Goal: Navigation & Orientation: Find specific page/section

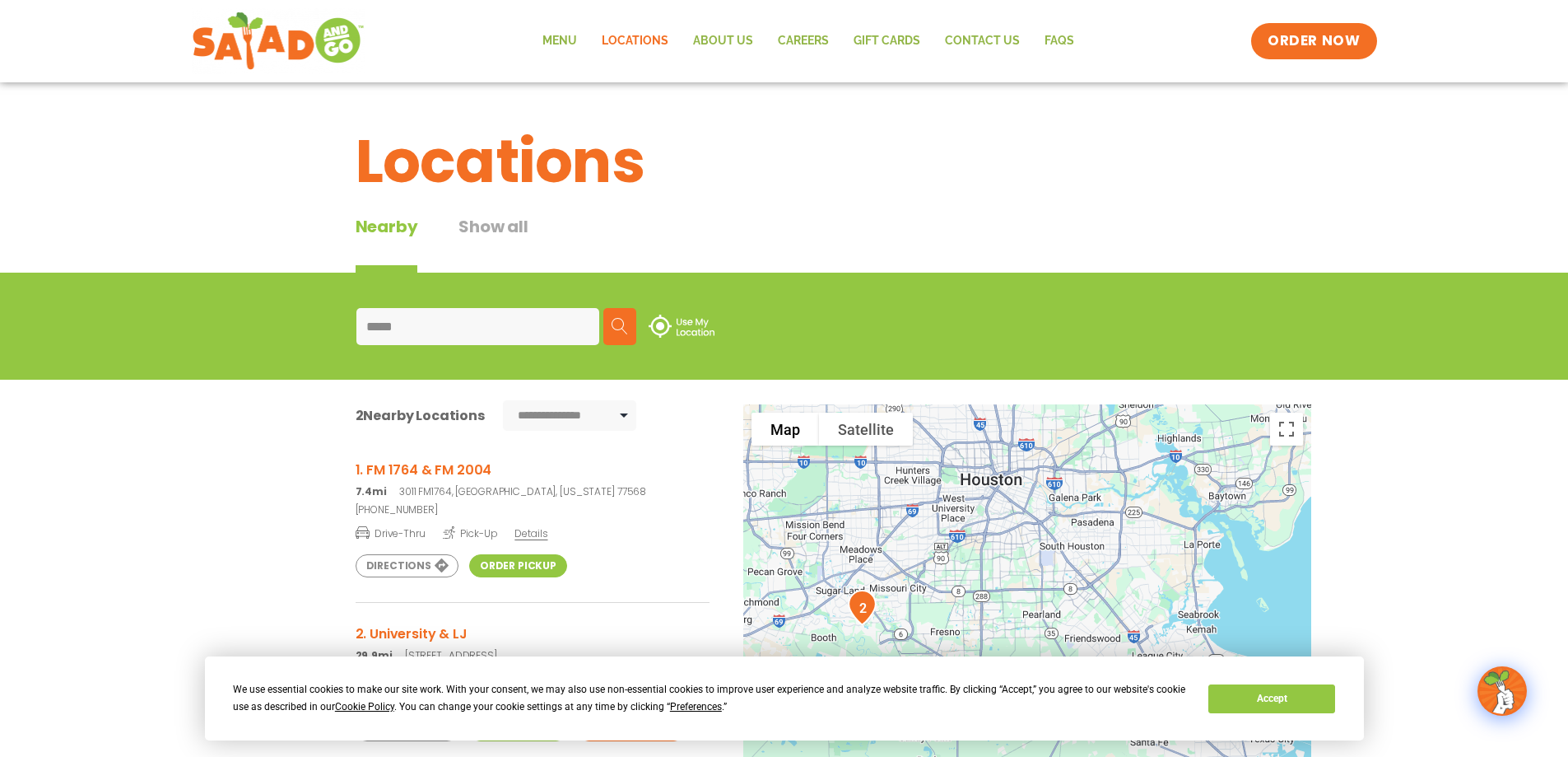
drag, startPoint x: 446, startPoint y: 332, endPoint x: 300, endPoint y: 279, distance: 155.3
click at [301, 306] on div "***** Search Use My Location" at bounding box center [784, 326] width 1568 height 107
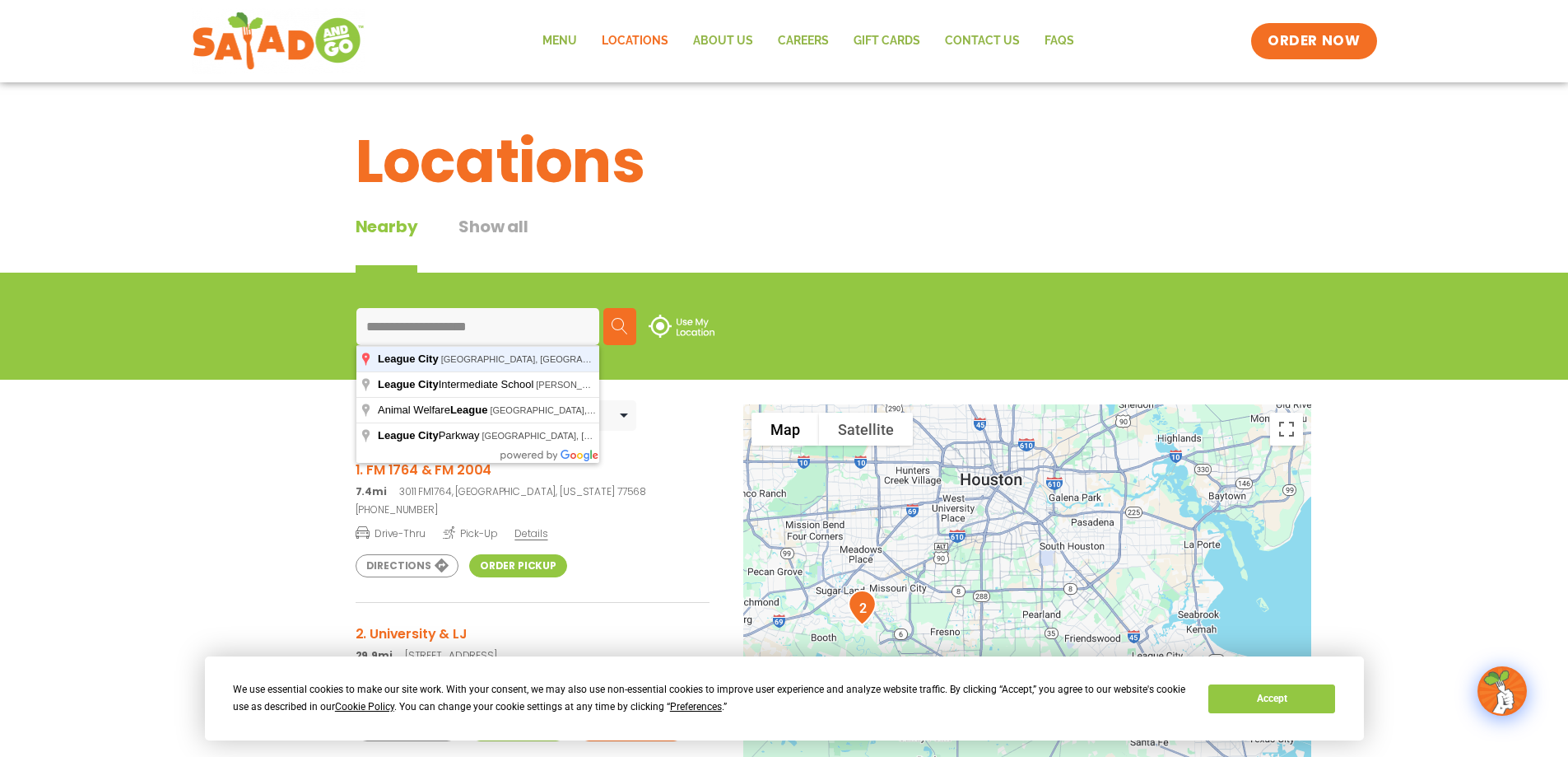
type input "**********"
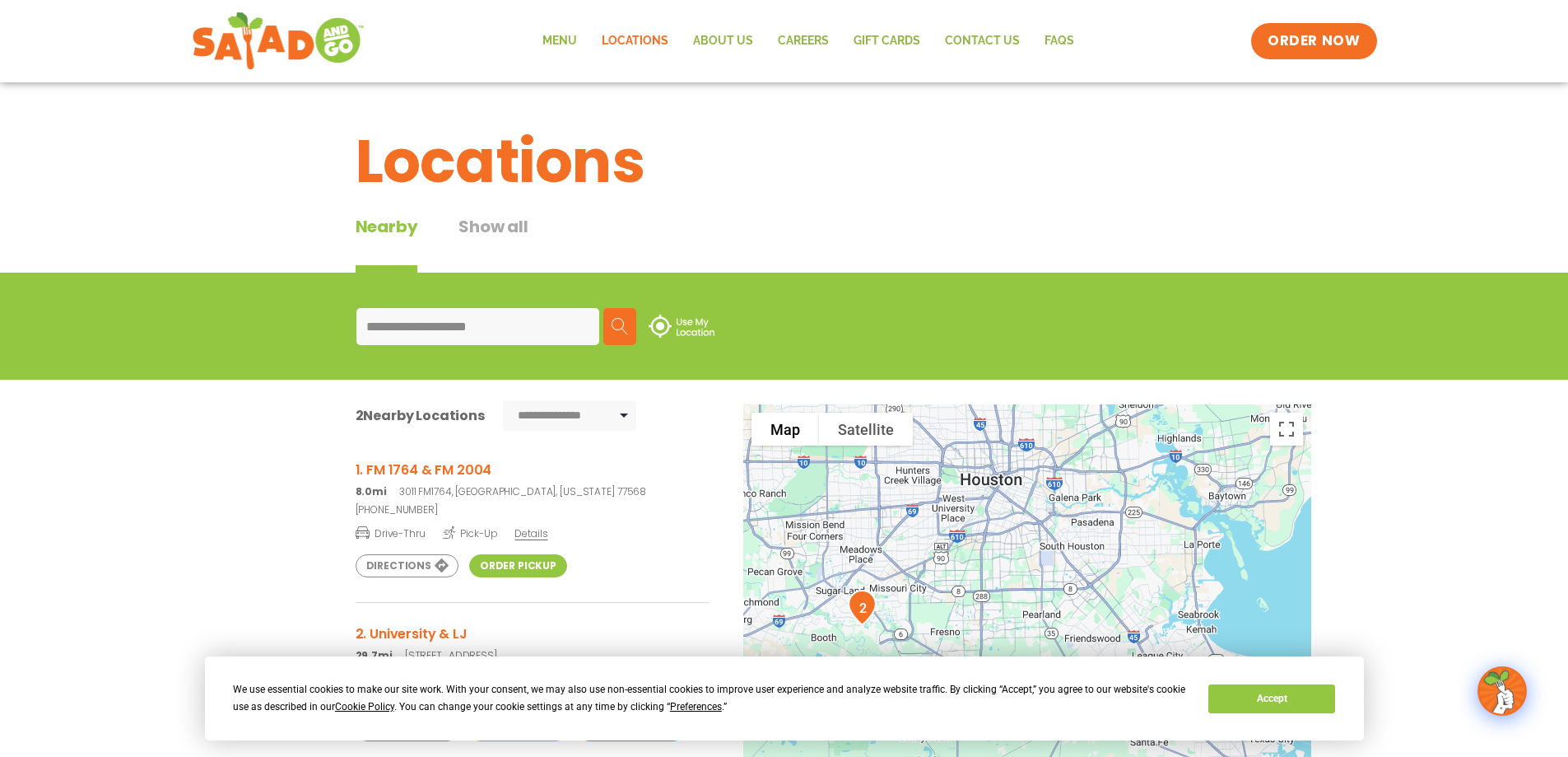
click at [618, 326] on img at bounding box center [620, 326] width 17 height 17
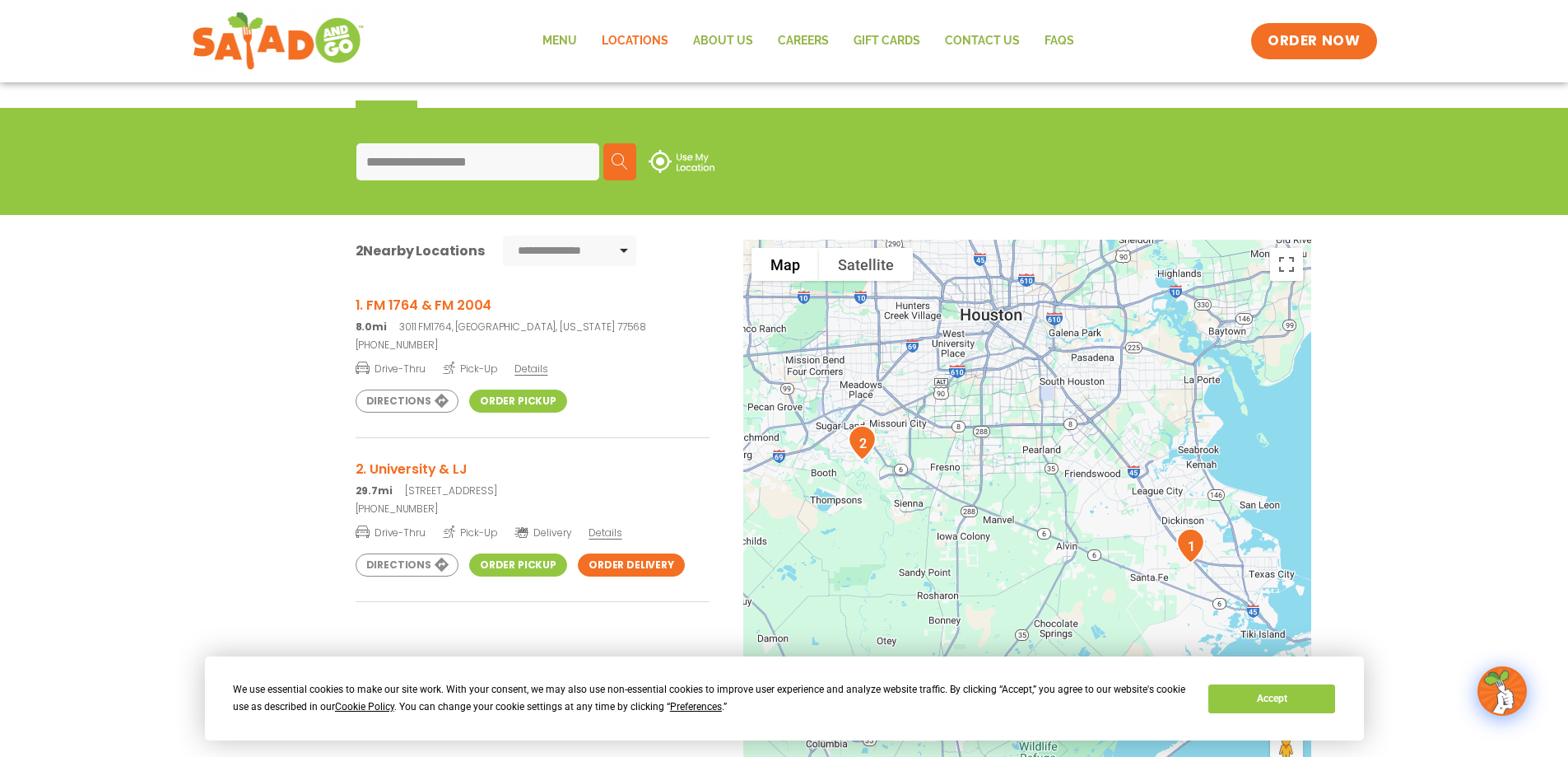
click at [631, 156] on button "Search" at bounding box center [620, 162] width 33 height 37
click at [650, 52] on link "Locations" at bounding box center [634, 41] width 91 height 38
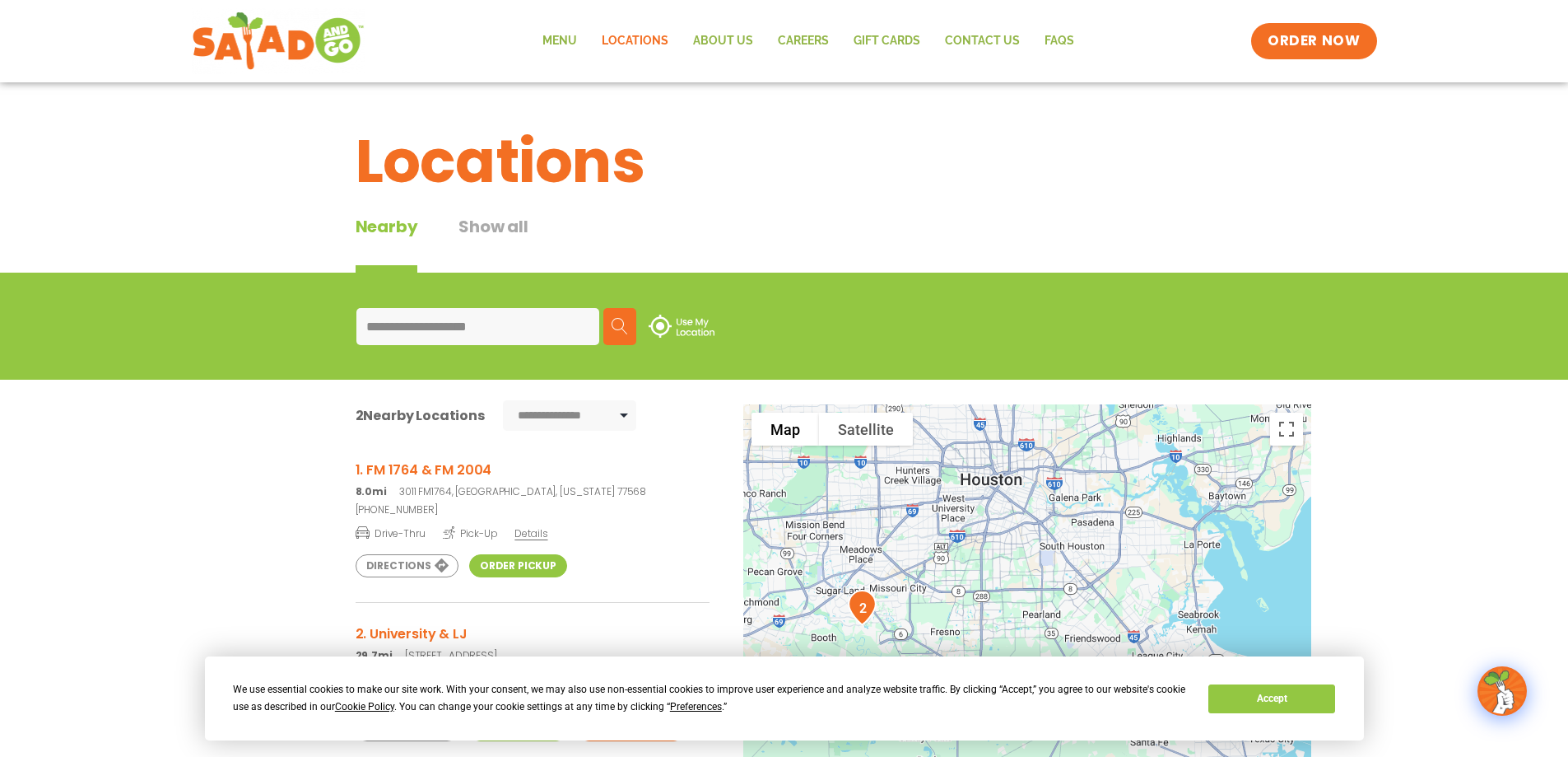
drag, startPoint x: 534, startPoint y: 326, endPoint x: 129, endPoint y: 279, distance: 407.7
click at [129, 279] on div "**********" at bounding box center [784, 326] width 1568 height 107
type input "**********"
click at [604, 324] on button "Search" at bounding box center [620, 327] width 33 height 37
click at [505, 222] on button "Show all" at bounding box center [493, 244] width 69 height 59
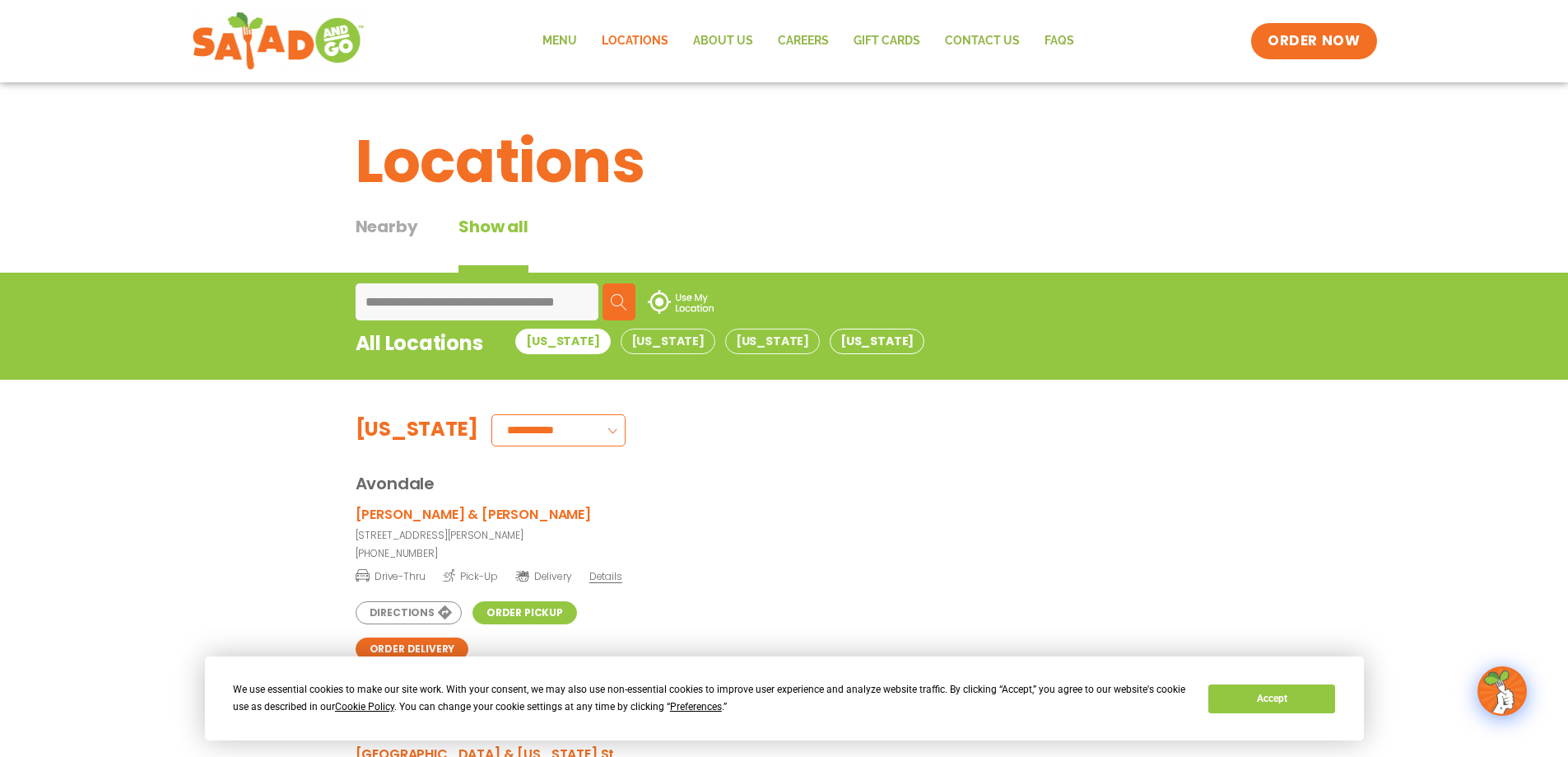
click at [830, 338] on button "[US_STATE]" at bounding box center [877, 341] width 95 height 25
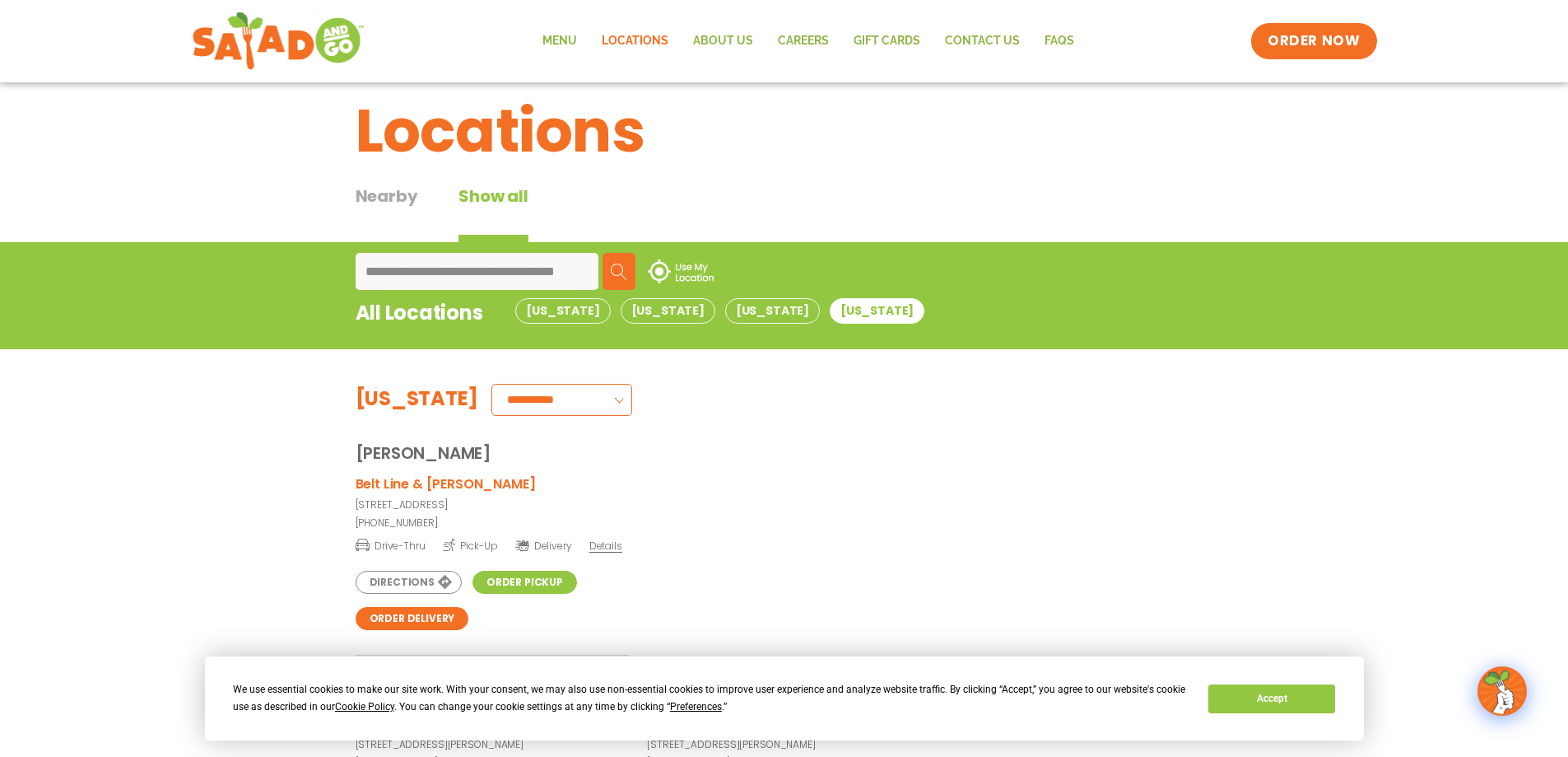
scroll to position [82, 0]
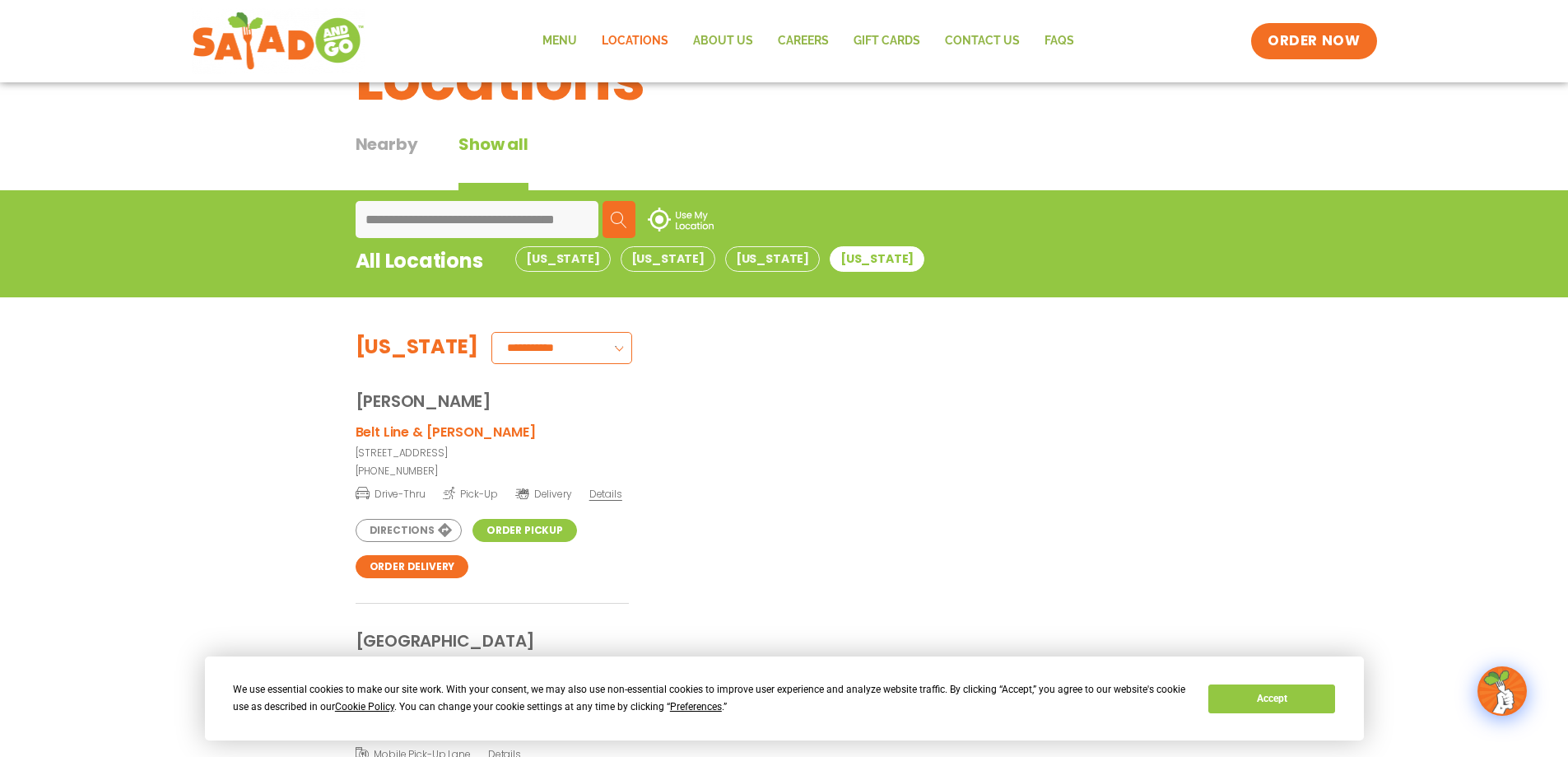
click at [514, 355] on select "**********" at bounding box center [562, 347] width 141 height 32
click at [732, 437] on div "Belt Line & Marsh 3810 Belt Line Road, Addison, TX 75001 (469) 868-9764 Drive-T…" at bounding box center [784, 512] width 857 height 182
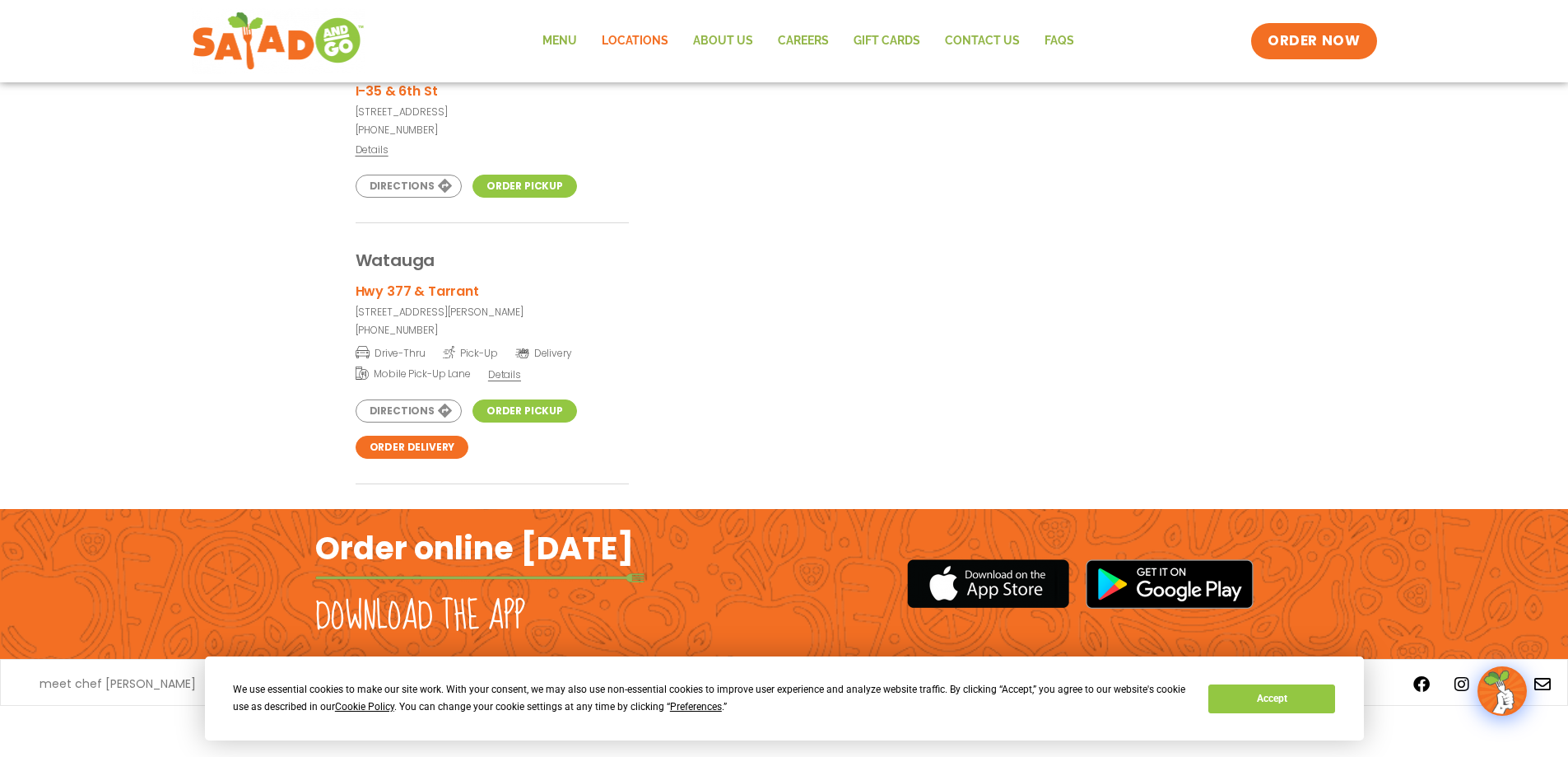
scroll to position [5616, 0]
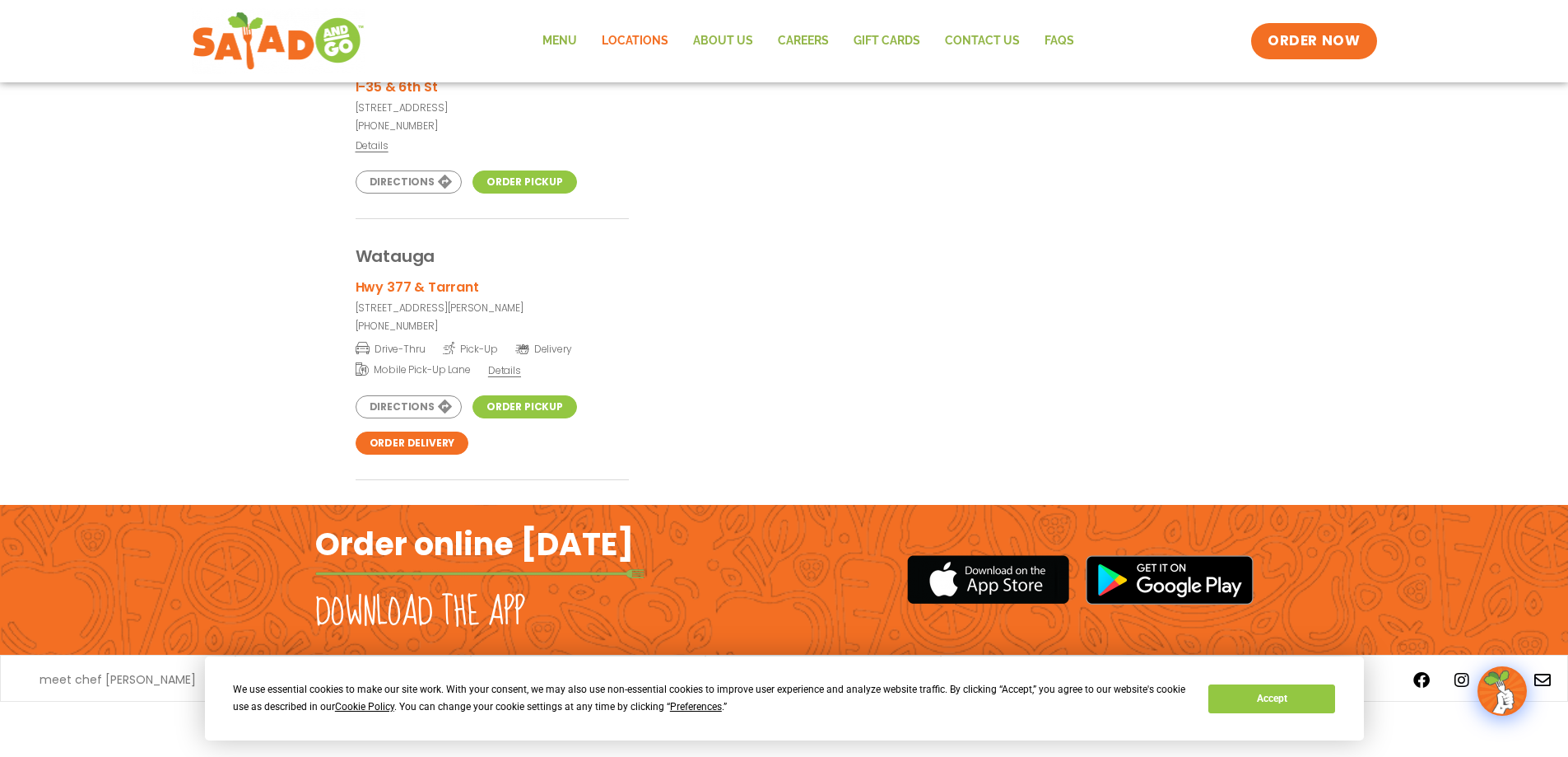
click at [629, 42] on link "Locations" at bounding box center [634, 41] width 91 height 38
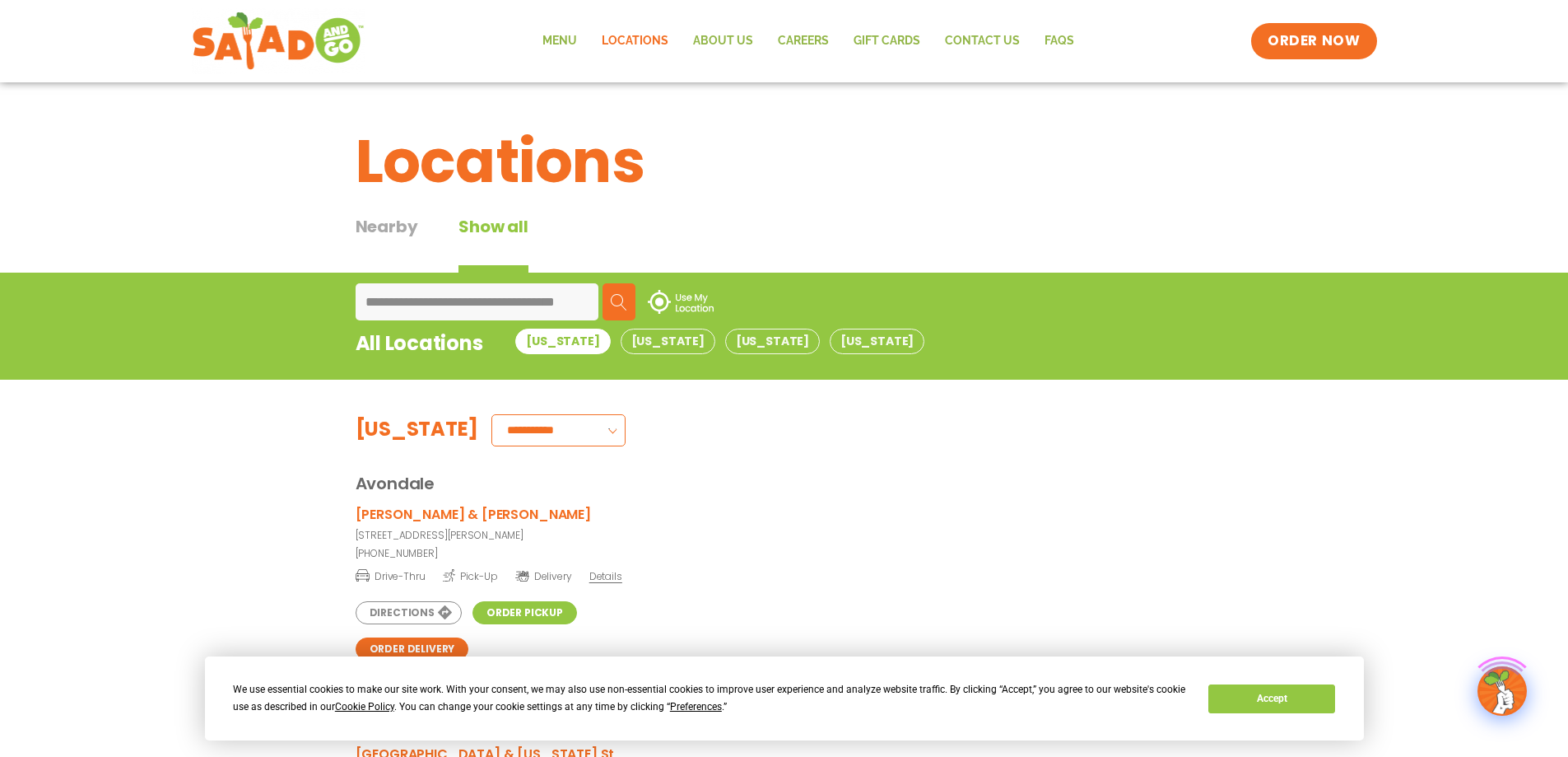
click at [628, 297] on button "Search" at bounding box center [619, 302] width 33 height 37
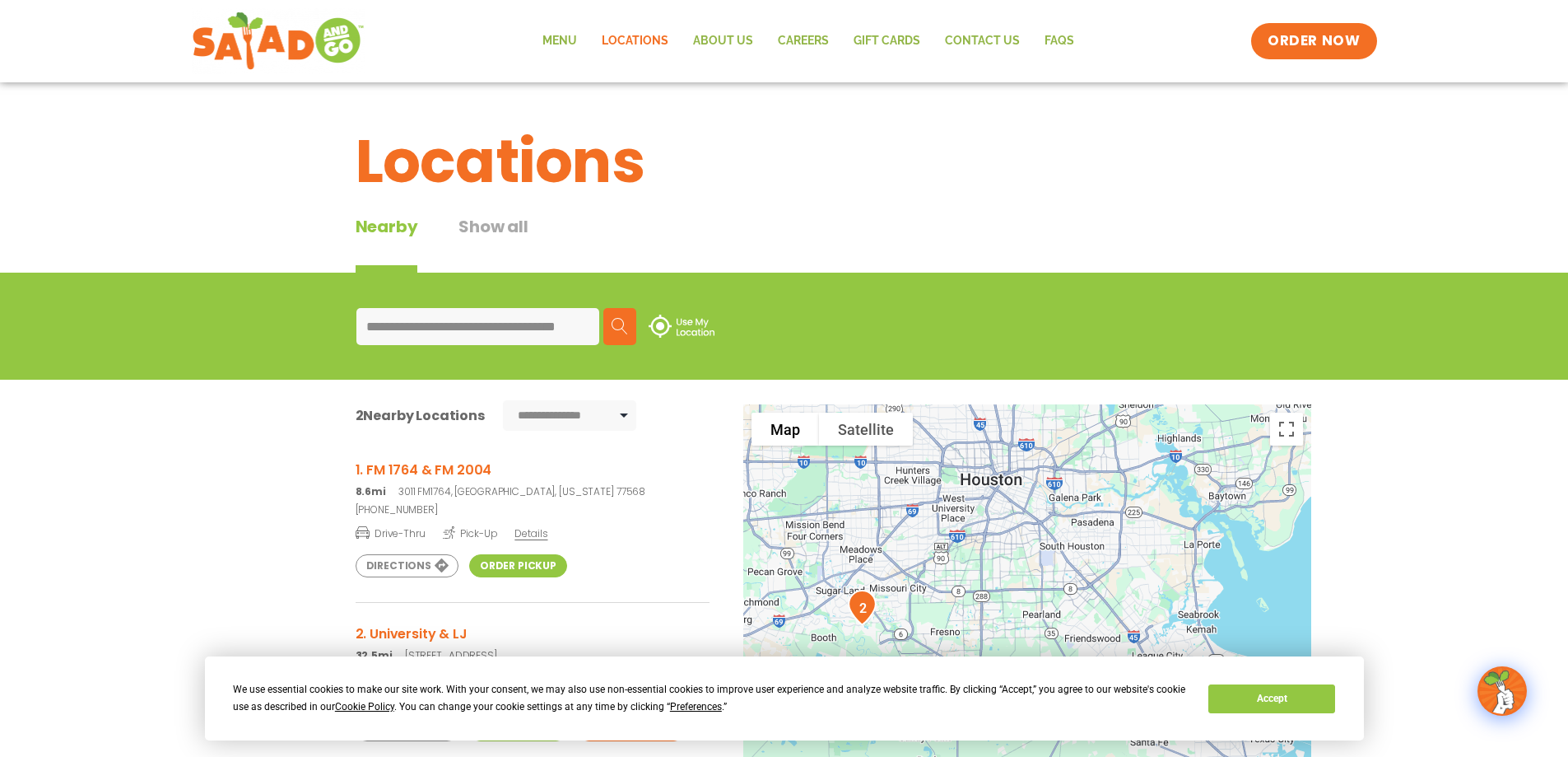
click at [622, 329] on img at bounding box center [620, 326] width 17 height 17
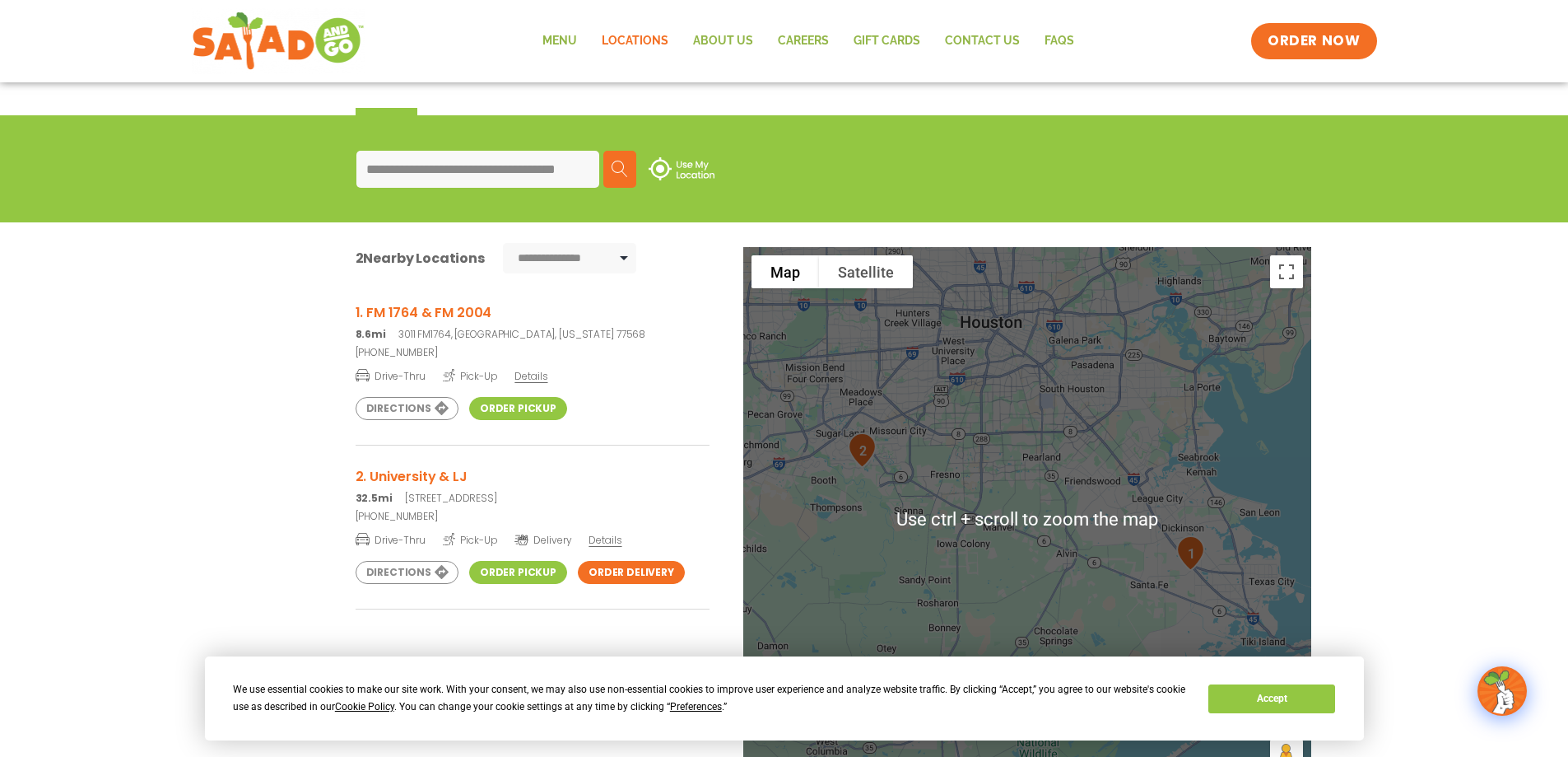
scroll to position [412, 0]
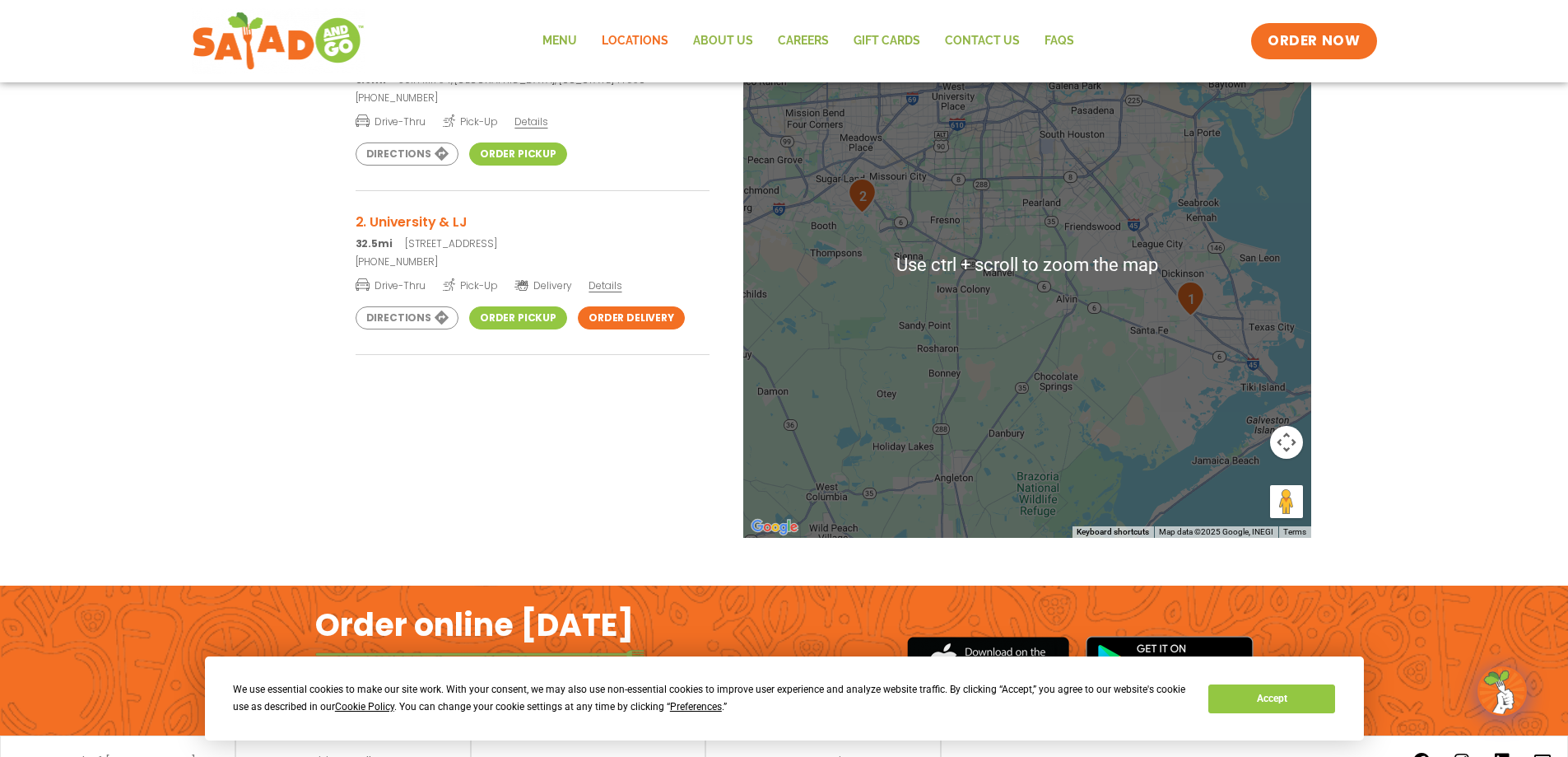
click at [1181, 322] on img "1" at bounding box center [1191, 298] width 42 height 49
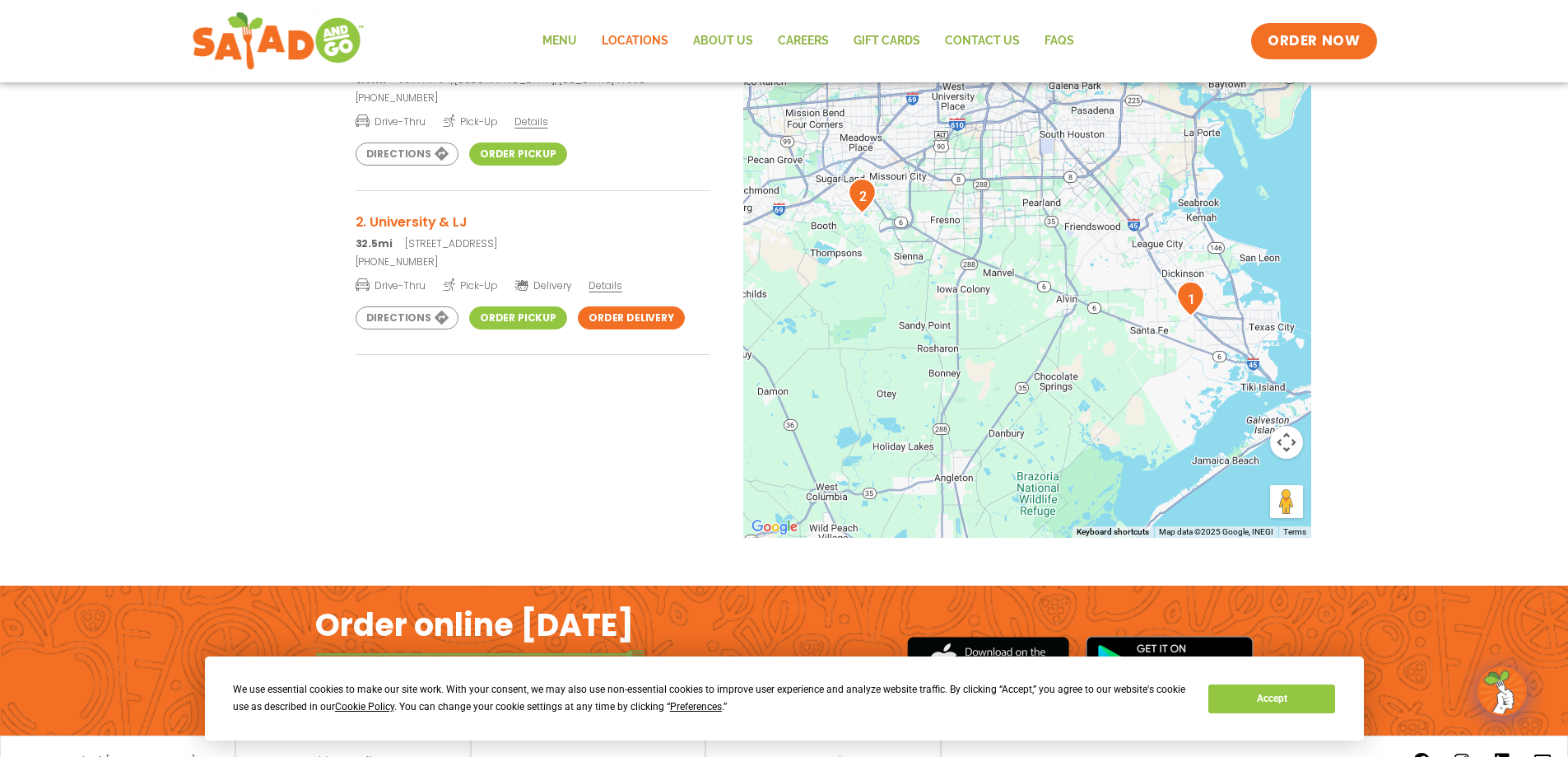
click at [1176, 254] on div "To navigate, press the arrow keys." at bounding box center [1026, 264] width 568 height 545
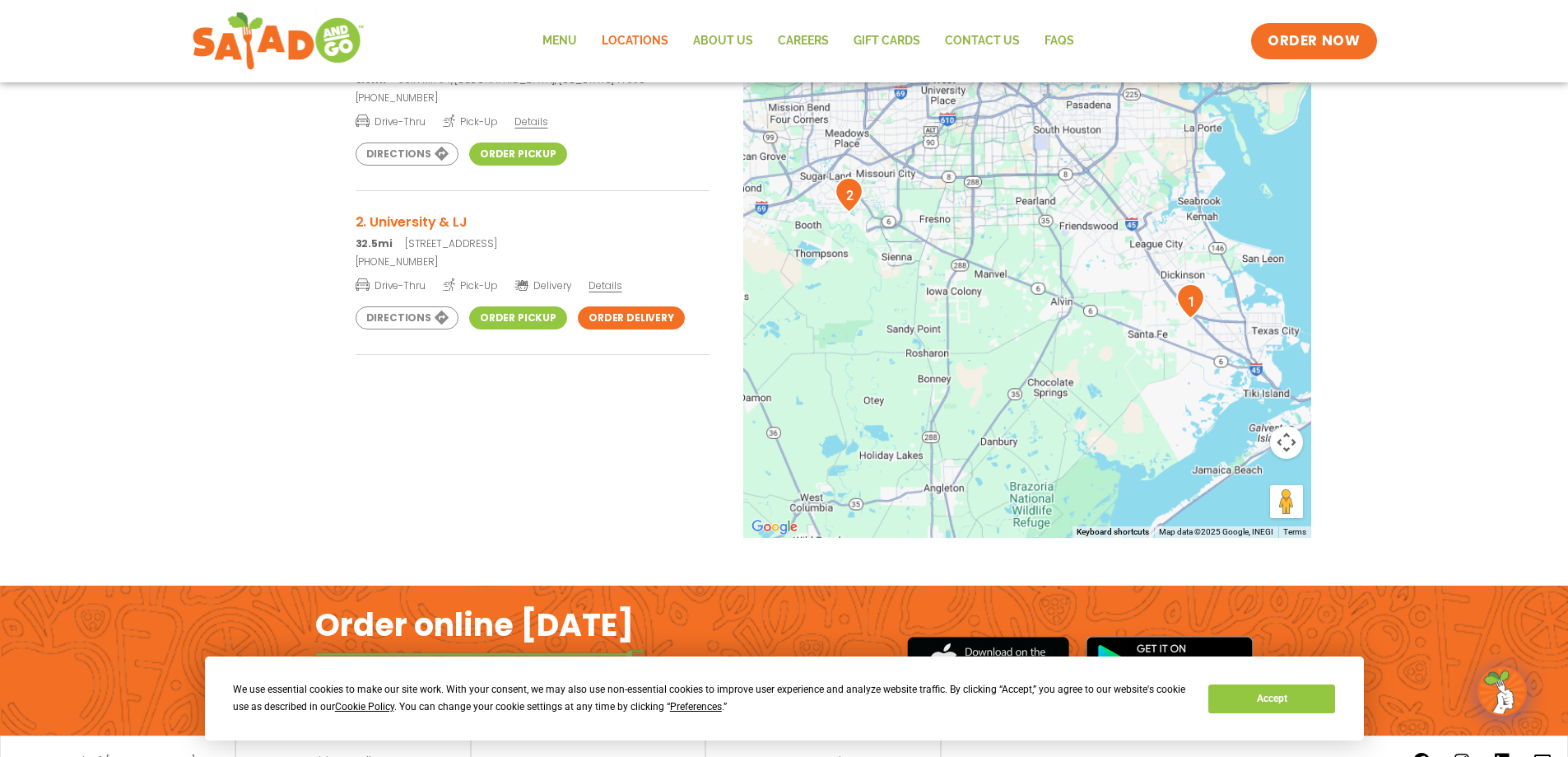
click at [1176, 254] on div at bounding box center [1026, 264] width 568 height 545
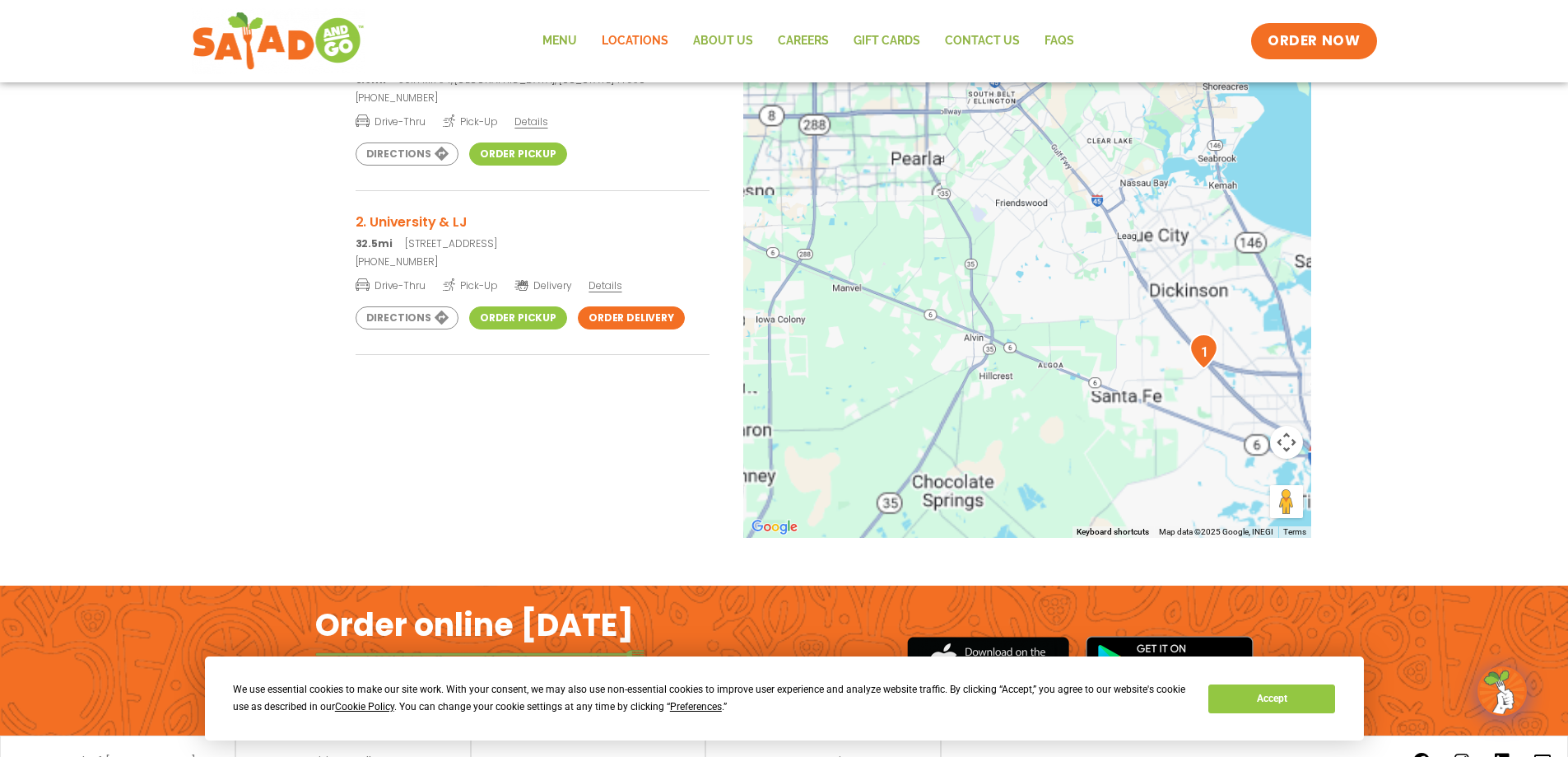
click at [1176, 254] on div at bounding box center [1026, 264] width 568 height 545
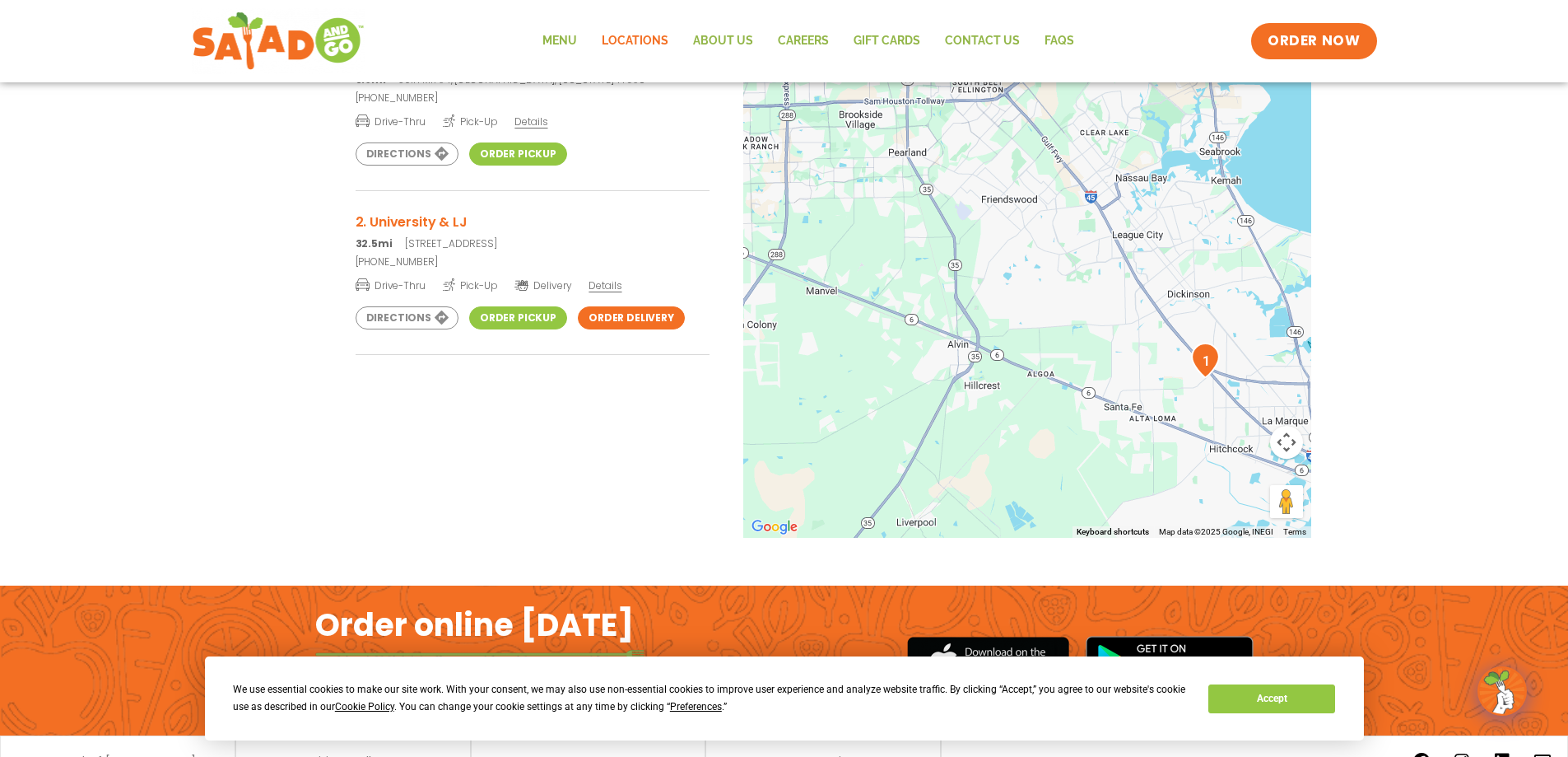
click at [1176, 254] on div at bounding box center [1026, 264] width 568 height 545
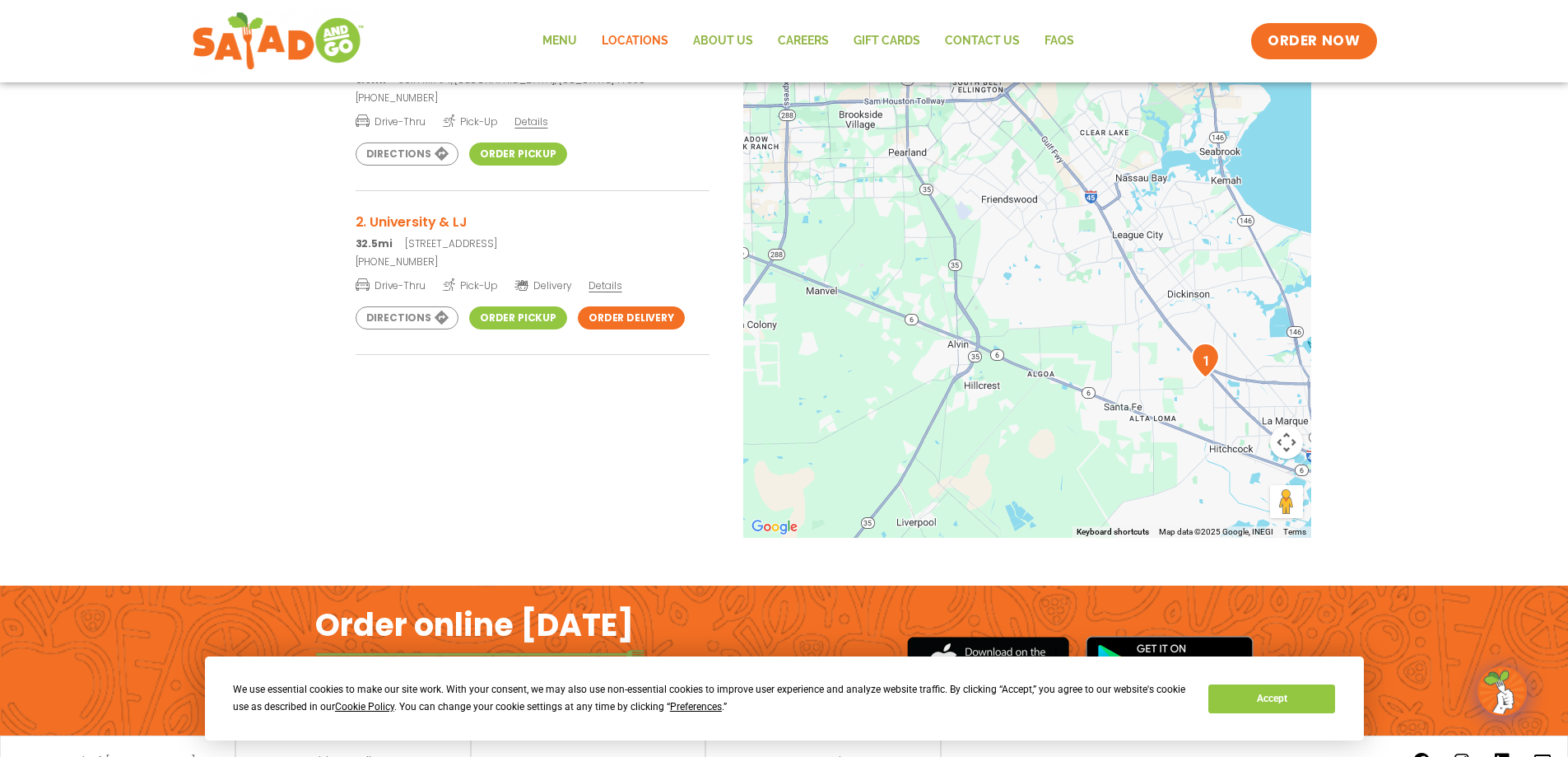
click at [1176, 254] on div at bounding box center [1026, 264] width 568 height 545
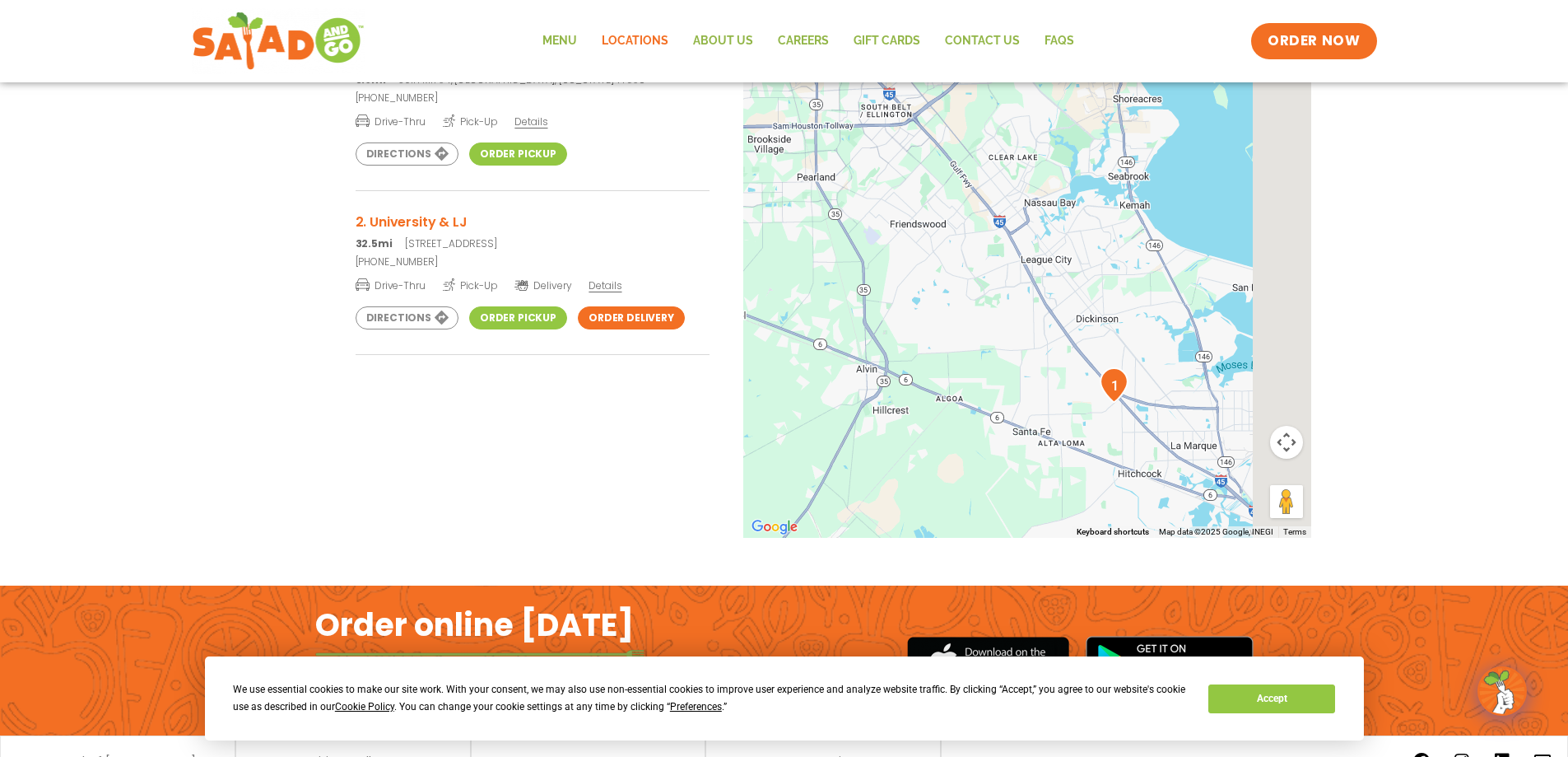
drag, startPoint x: 1176, startPoint y: 254, endPoint x: 862, endPoint y: 326, distance: 322.1
click at [862, 326] on div at bounding box center [1026, 264] width 568 height 545
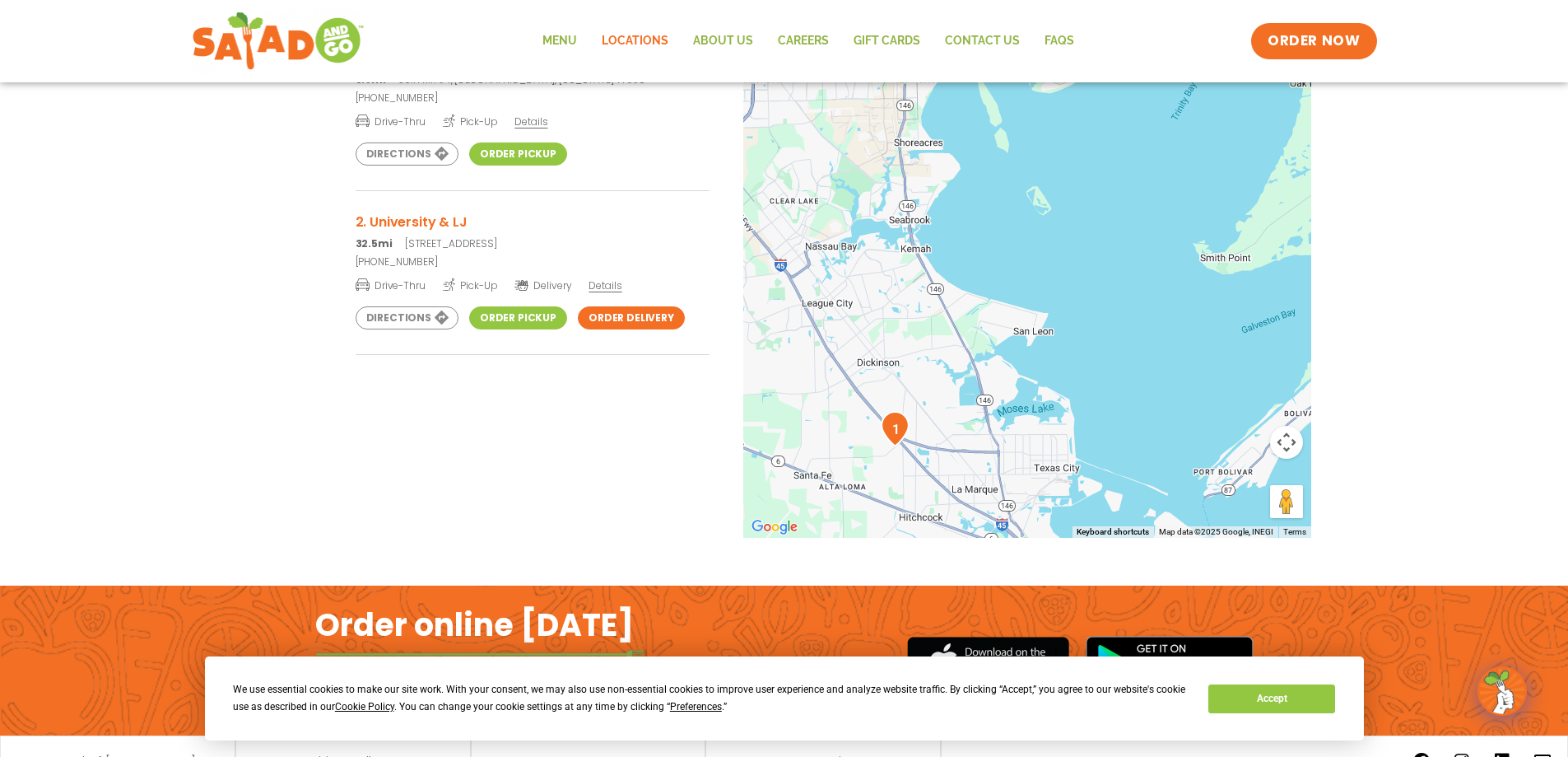
click at [941, 361] on div at bounding box center [1026, 264] width 568 height 545
